Goal: Task Accomplishment & Management: Use online tool/utility

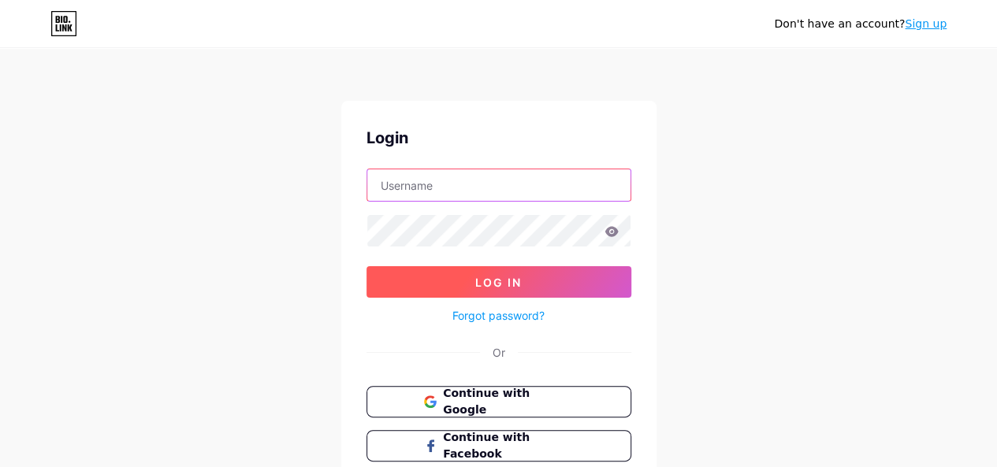
type input "[EMAIL_ADDRESS][DOMAIN_NAME]"
click at [488, 287] on span "Log In" at bounding box center [498, 282] width 46 height 13
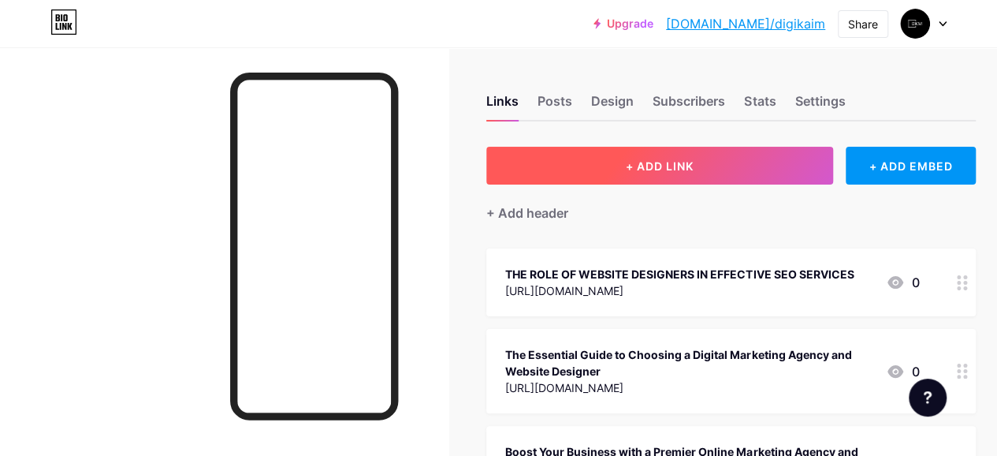
click at [641, 163] on span "+ ADD LINK" at bounding box center [660, 165] width 68 height 13
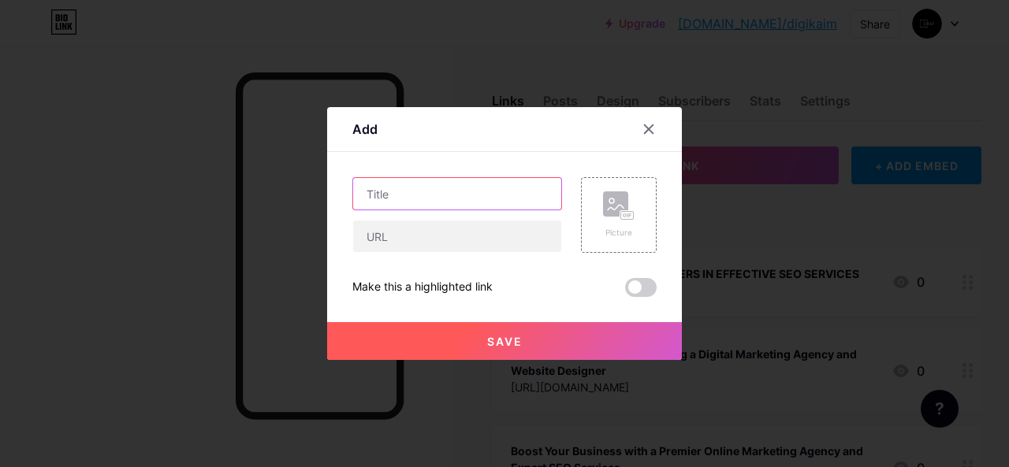
click at [396, 199] on input "text" at bounding box center [457, 194] width 208 height 32
paste input "What Services Does a Digital Marketing Agency [GEOGRAPHIC_DATA] Offer?"
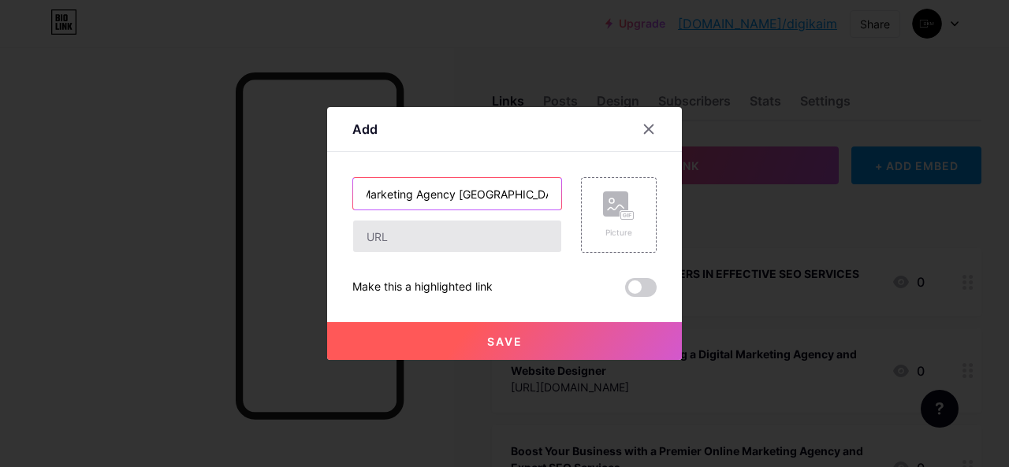
type input "What Services Does a Digital Marketing Agency [GEOGRAPHIC_DATA] Offer?"
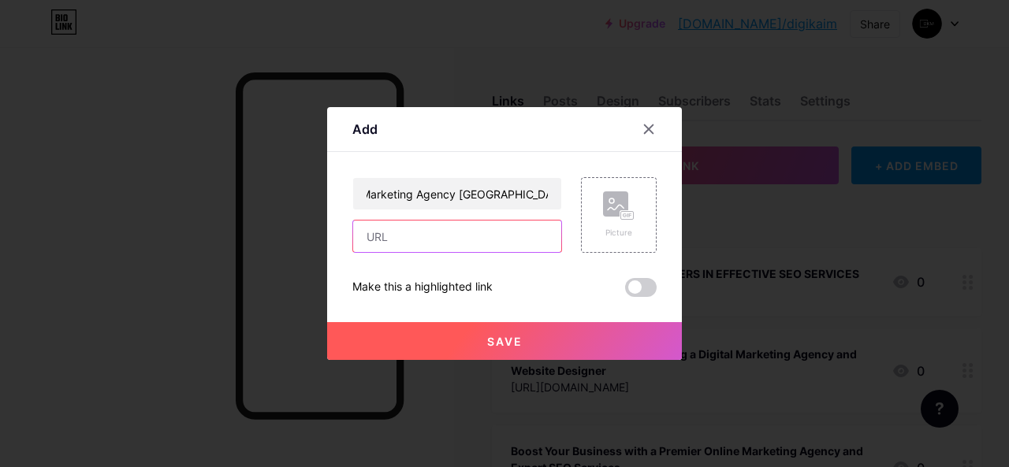
click at [389, 237] on input "text" at bounding box center [457, 237] width 208 height 32
paste input "[URL][DOMAIN_NAME]"
type input "[URL][DOMAIN_NAME]"
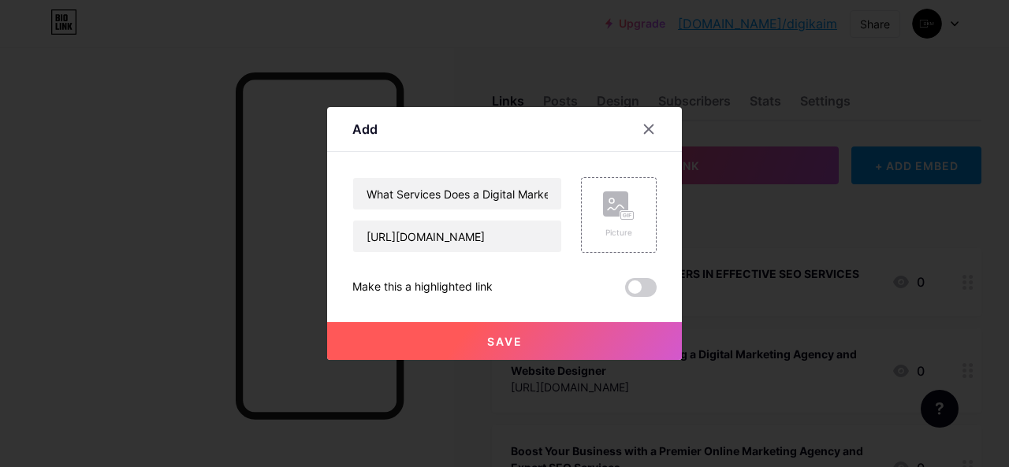
click at [572, 336] on button "Save" at bounding box center [504, 341] width 355 height 38
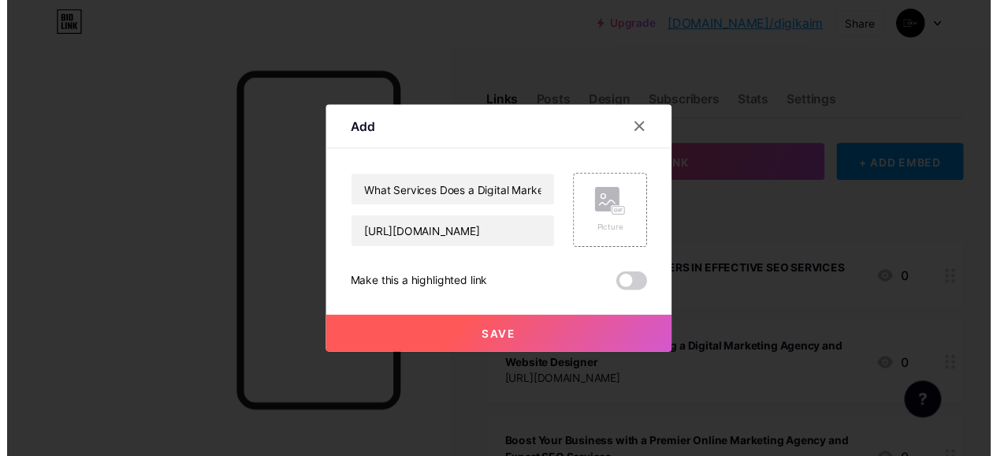
scroll to position [0, 0]
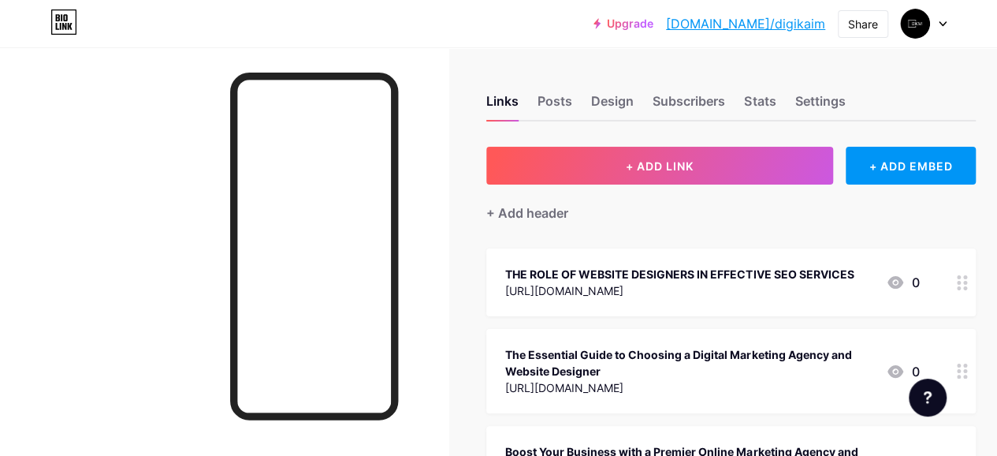
click at [742, 20] on link "[DOMAIN_NAME]/digikaim" at bounding box center [745, 23] width 159 height 19
